Goal: Navigation & Orientation: Find specific page/section

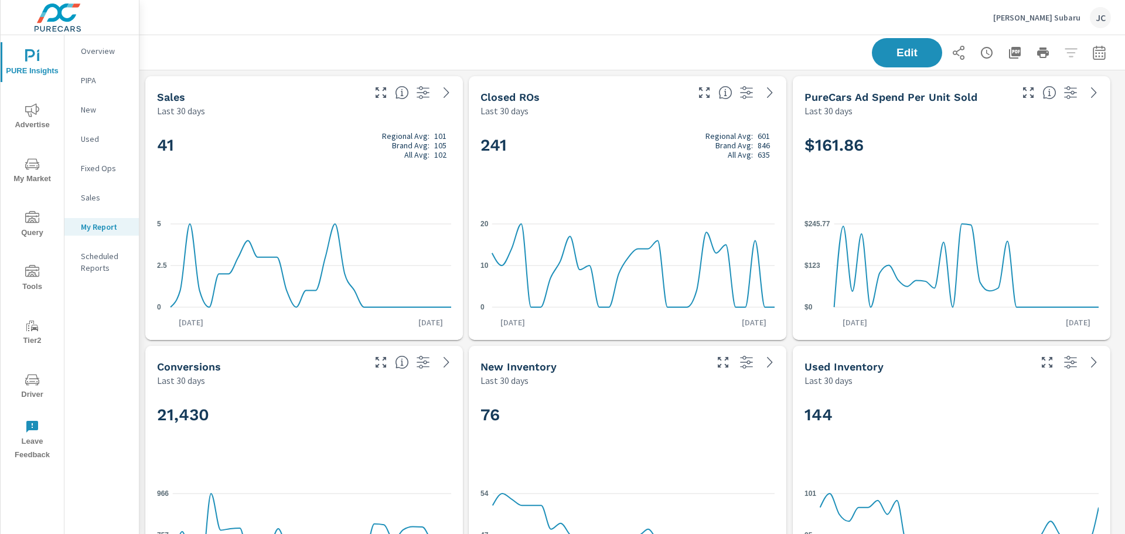
scroll to position [1102, 995]
click at [1050, 19] on p "Armstrong Subaru" at bounding box center [1036, 17] width 87 height 11
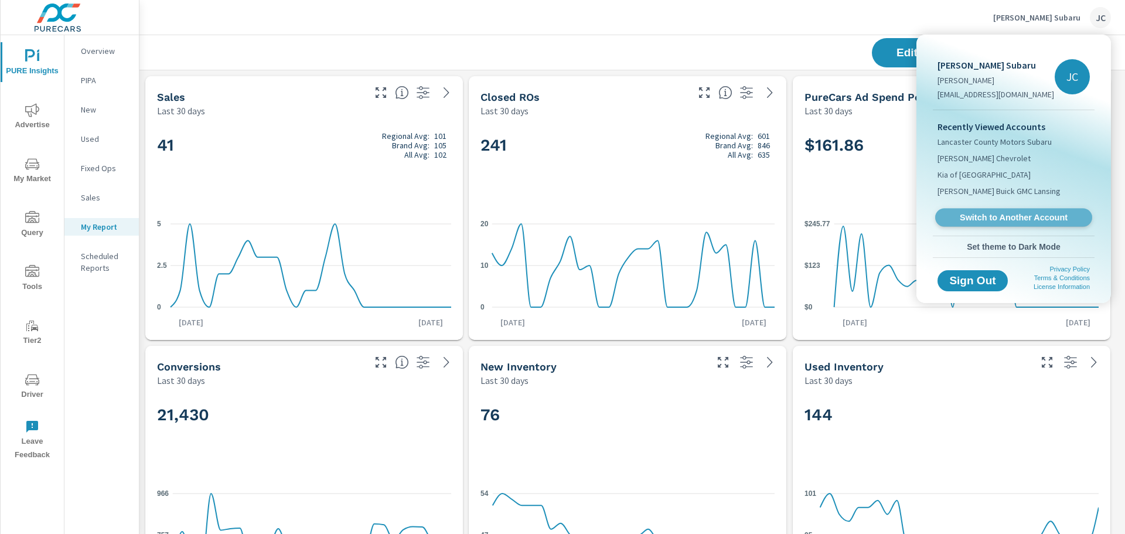
click at [1009, 219] on span "Switch to Another Account" at bounding box center [1013, 217] width 144 height 11
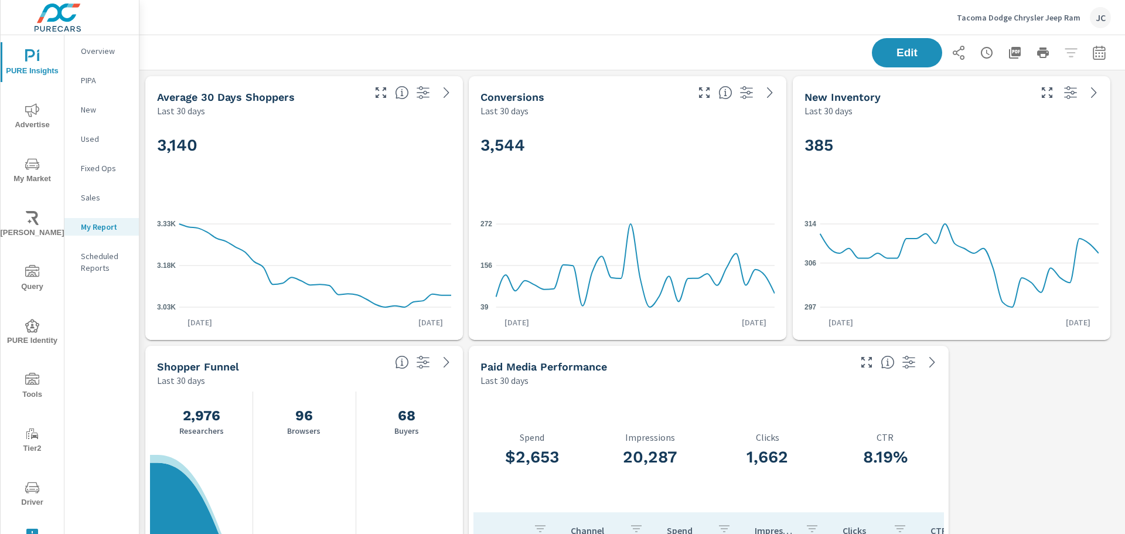
scroll to position [1102, 995]
